Goal: Find specific page/section: Find specific page/section

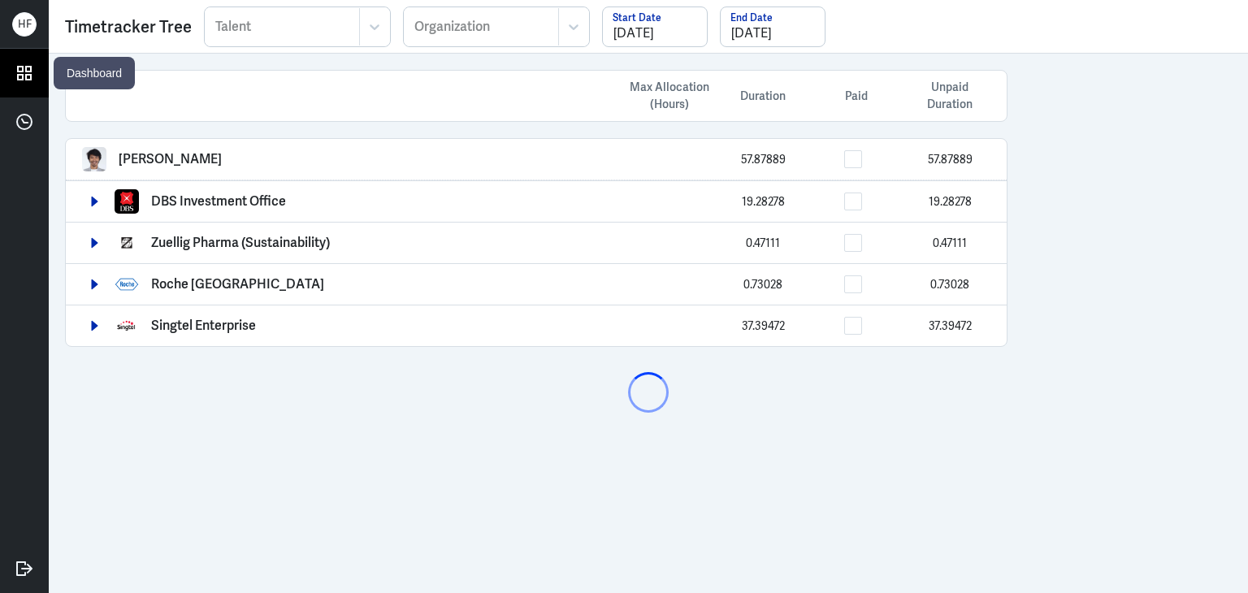
click at [24, 75] on icon at bounding box center [24, 73] width 24 height 24
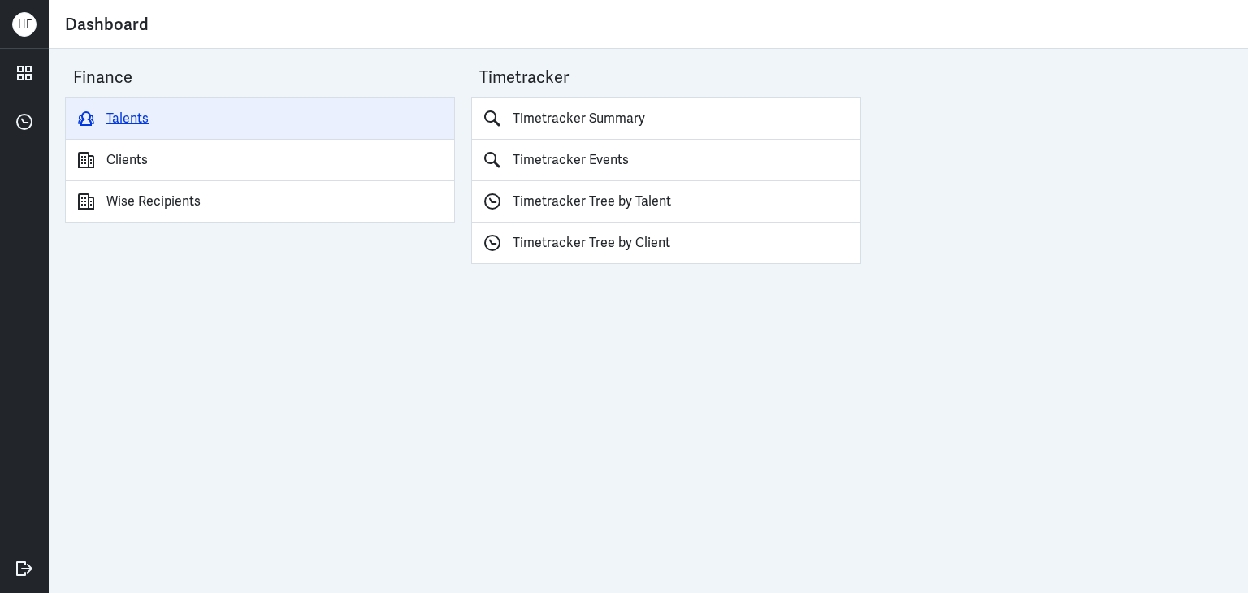
click at [143, 121] on link "Talents" at bounding box center [260, 119] width 390 height 42
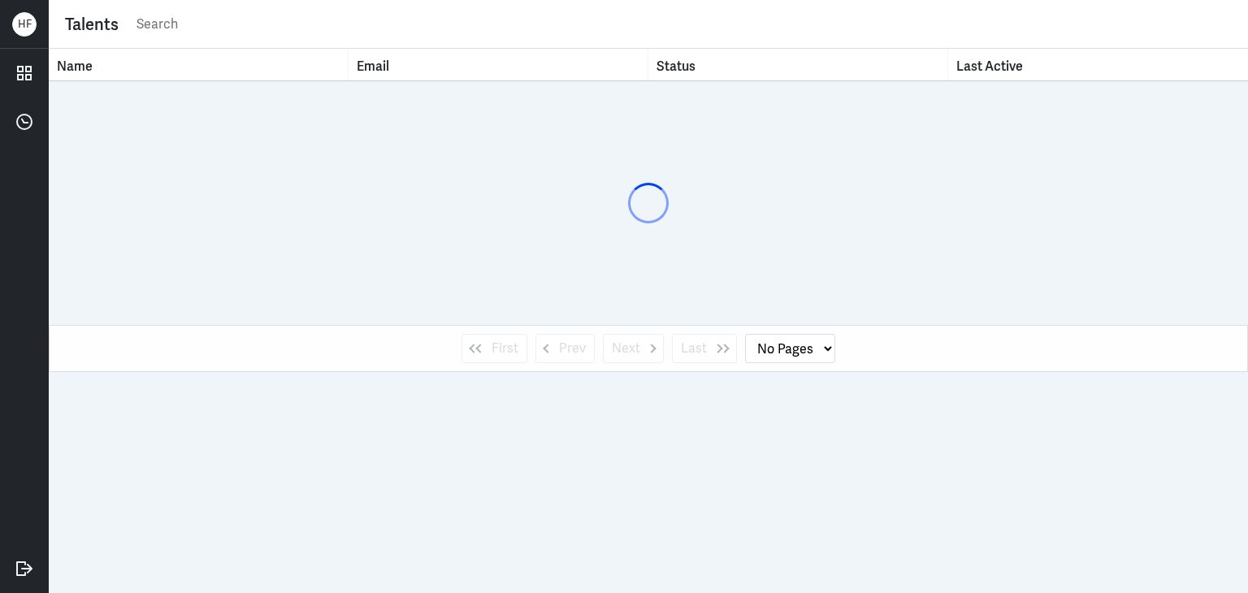
click at [169, 29] on input "text" at bounding box center [683, 24] width 1097 height 24
type input "koh"
select select "1"
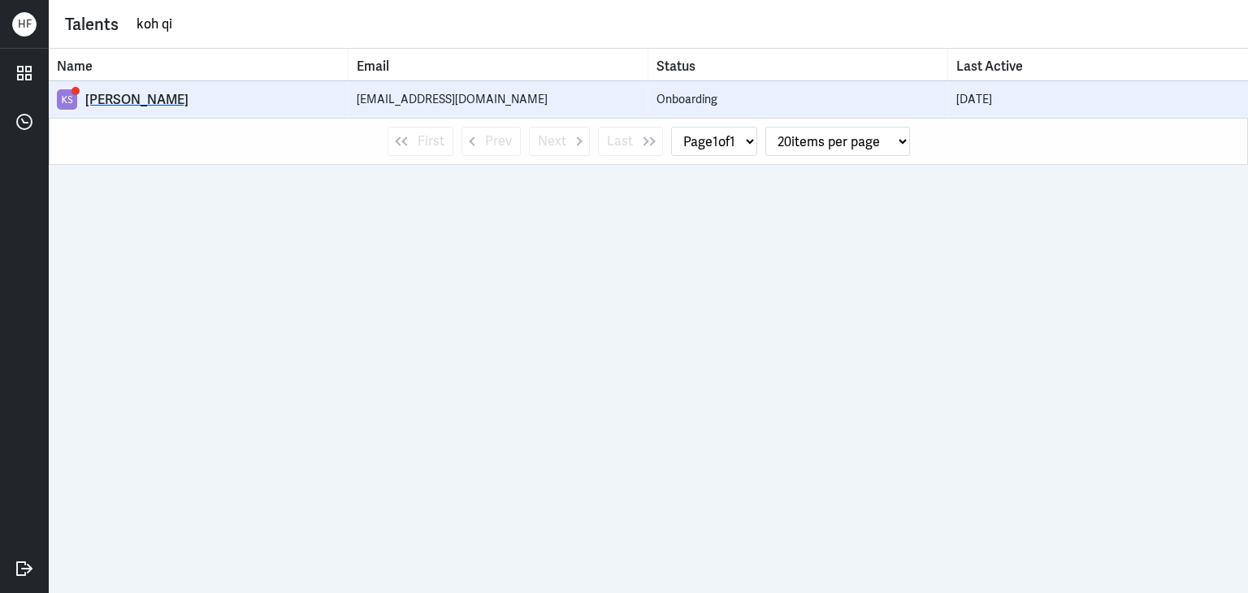
type input "koh qi"
click at [93, 105] on div "[PERSON_NAME]" at bounding box center [212, 100] width 254 height 16
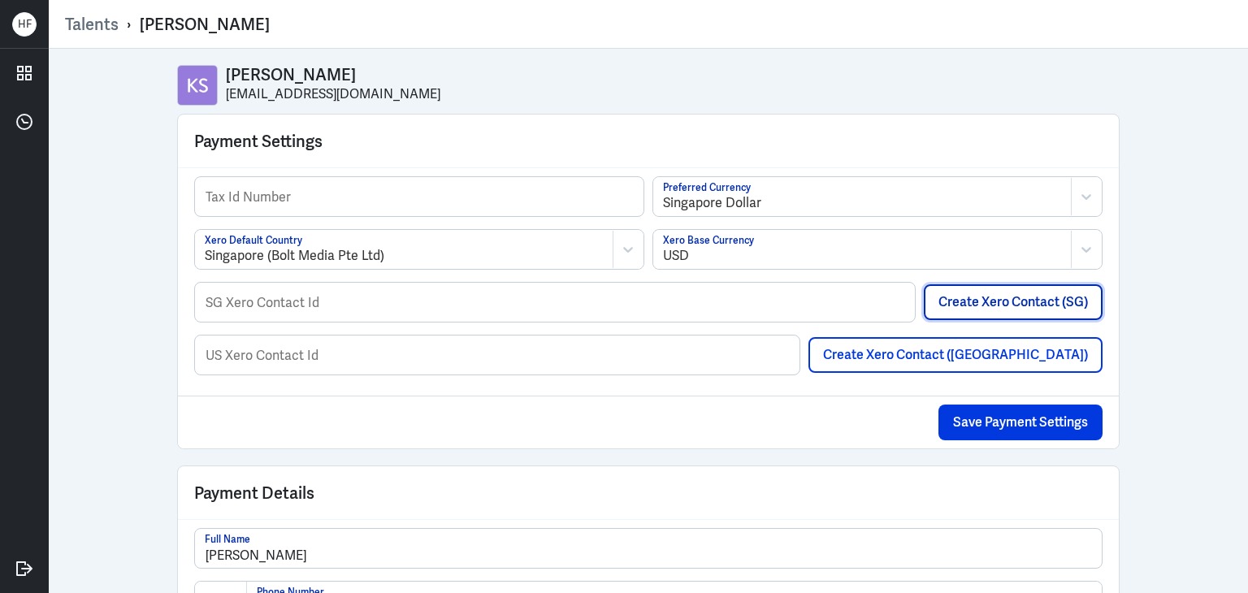
click at [989, 303] on button "Create Xero Contact (SG)" at bounding box center [1013, 302] width 179 height 36
